Goal: Task Accomplishment & Management: Use online tool/utility

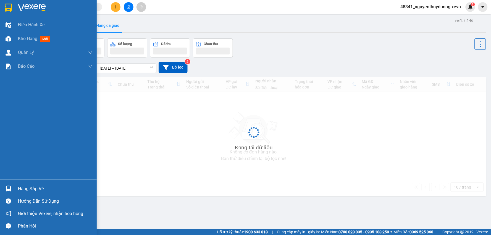
click at [26, 189] on div "Hàng sắp về" at bounding box center [55, 189] width 75 height 8
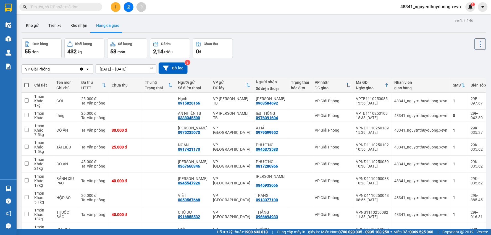
click at [396, 48] on section "Kết quả tìm kiếm ( 0 ) Bộ lọc No Data 48341_nguyenthuyduong.xevn 1 Điều hành xe…" at bounding box center [245, 117] width 491 height 235
click at [72, 24] on button "Kho nhận" at bounding box center [79, 25] width 26 height 13
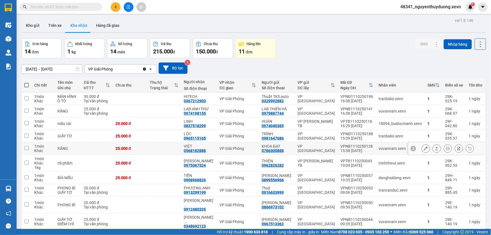
click at [424, 150] on button at bounding box center [426, 149] width 8 height 10
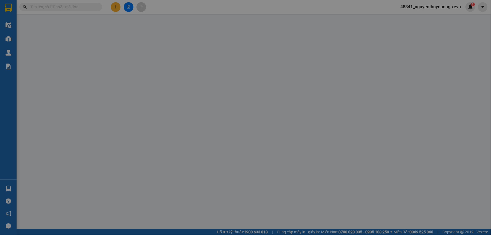
type input "0786300888"
type input "KHOA ĐẠT"
type input "0568182888"
type input "VIỆT"
type input "035088000824 phạm văn nguyên"
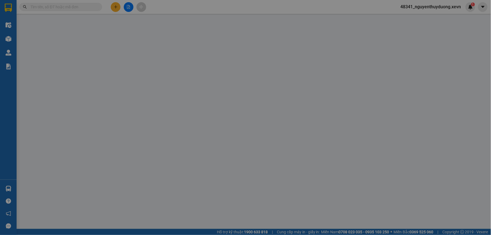
type input "0"
type input "25.000"
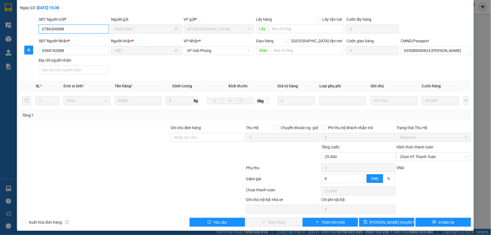
scroll to position [29, 0]
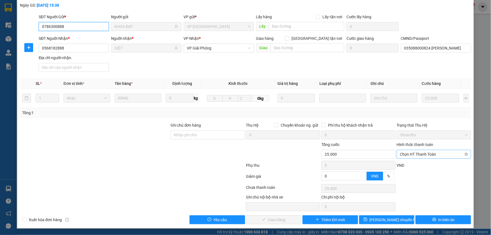
click at [419, 158] on span "Chọn HT Thanh Toán" at bounding box center [434, 154] width 68 height 8
click at [414, 167] on div "Tại văn phòng" at bounding box center [430, 165] width 67 height 6
type input "0"
click at [277, 221] on span "Giao hàng" at bounding box center [277, 220] width 18 height 6
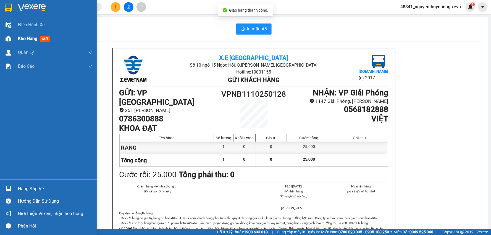
click at [31, 37] on span "Kho hàng" at bounding box center [27, 38] width 19 height 5
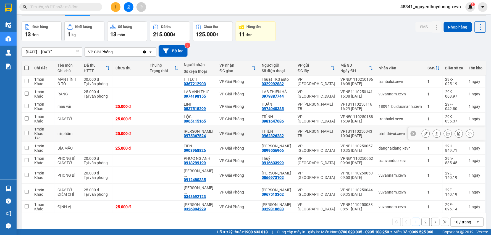
scroll to position [25, 0]
